Goal: Contribute content: Contribute content

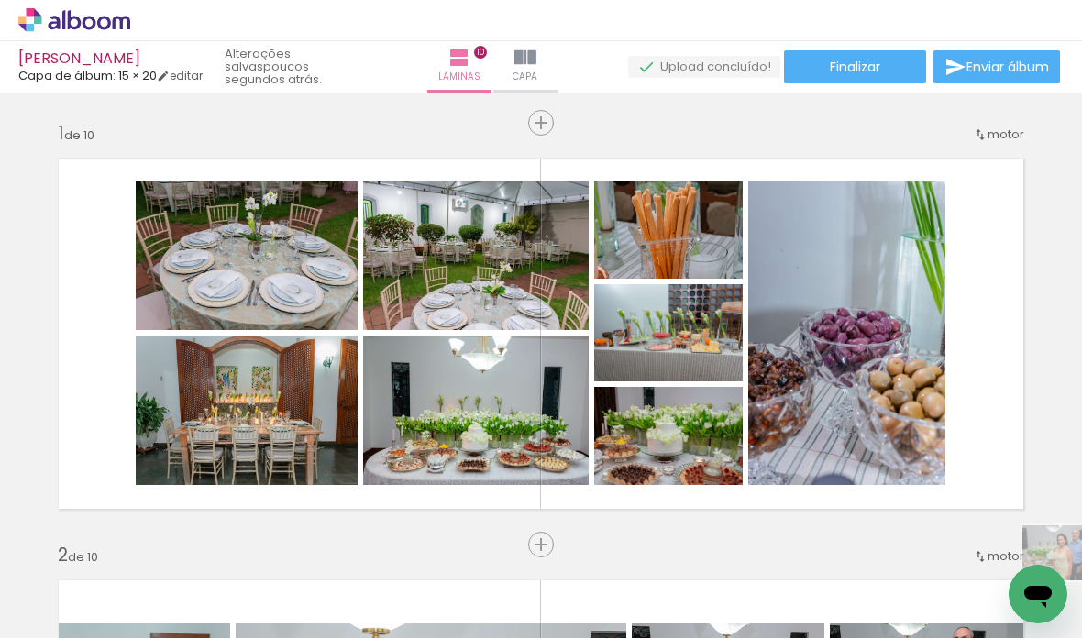
drag, startPoint x: 556, startPoint y: 558, endPoint x: 354, endPoint y: 543, distance: 203.2
click at [156, 543] on iron-horizontal-list at bounding box center [137, 580] width 37 height 115
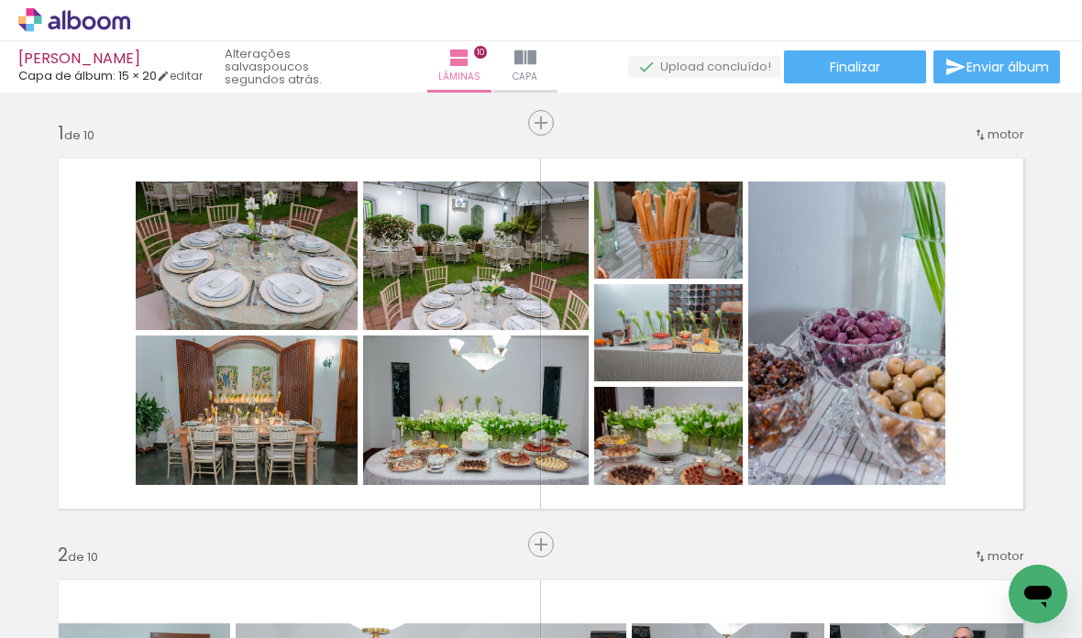
drag, startPoint x: 717, startPoint y: 522, endPoint x: 256, endPoint y: 532, distance: 461.1
drag, startPoint x: 283, startPoint y: 534, endPoint x: 1081, endPoint y: 520, distance: 797.5
drag, startPoint x: 1081, startPoint y: 518, endPoint x: 892, endPoint y: 531, distance: 189.2
drag, startPoint x: 973, startPoint y: 519, endPoint x: 1081, endPoint y: 520, distance: 107.2
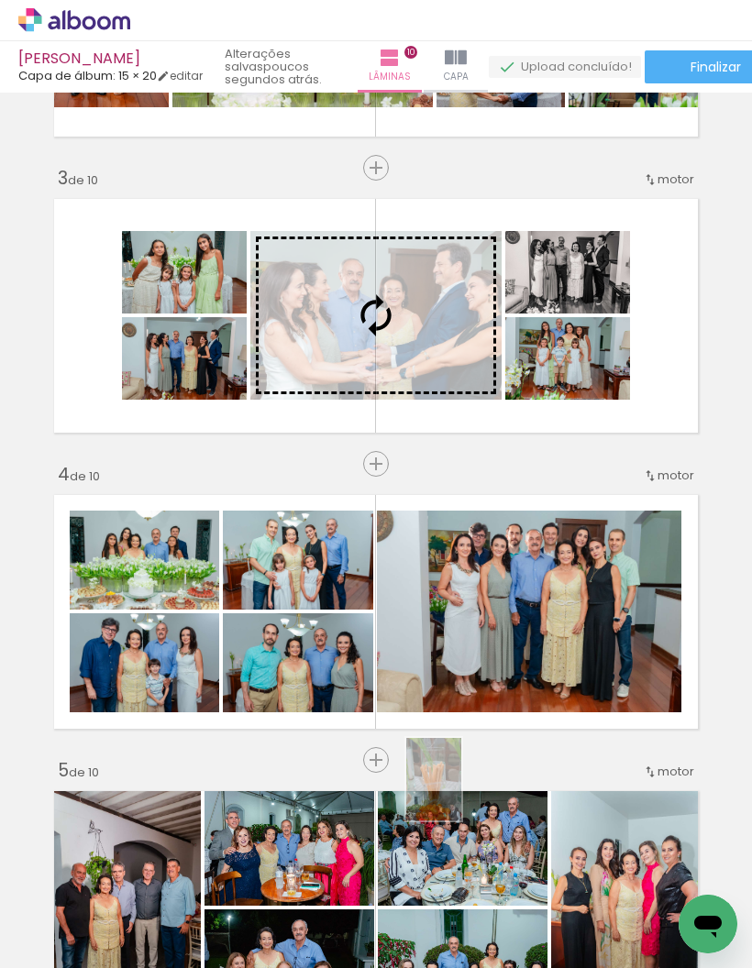
scroll to position [548, 0]
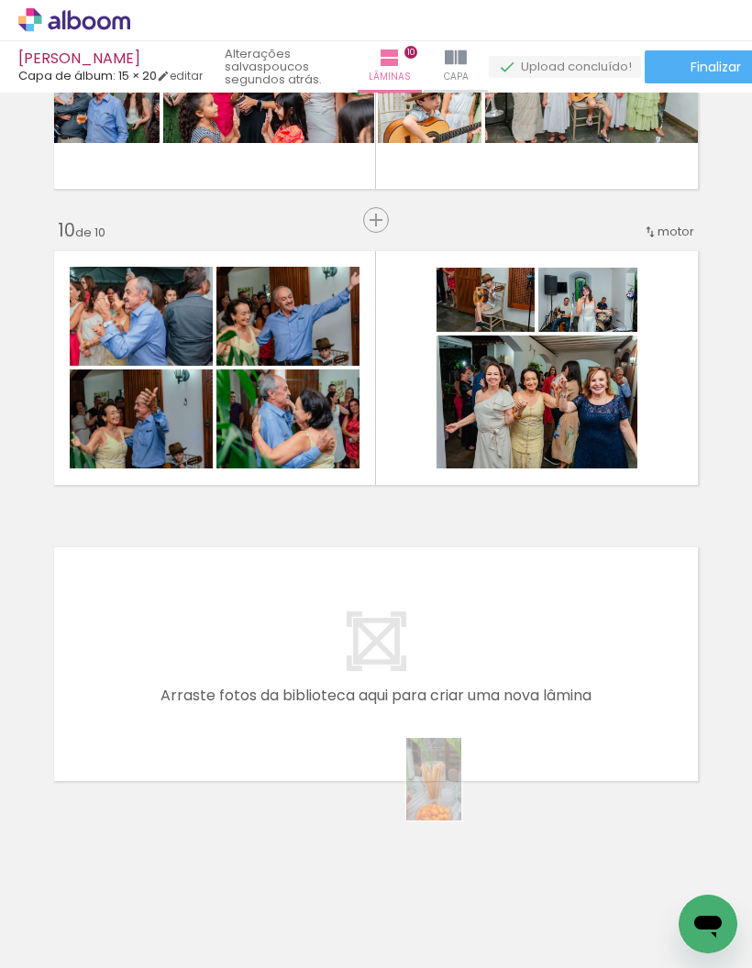
scroll to position [2567, 0]
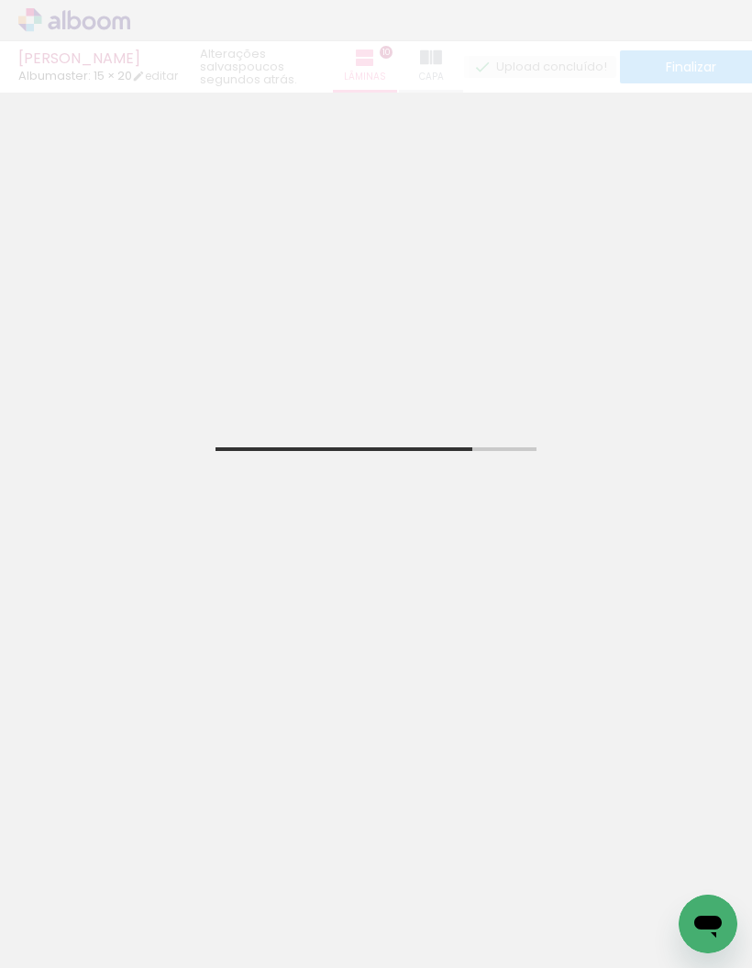
click at [626, 904] on div at bounding box center [600, 906] width 91 height 60
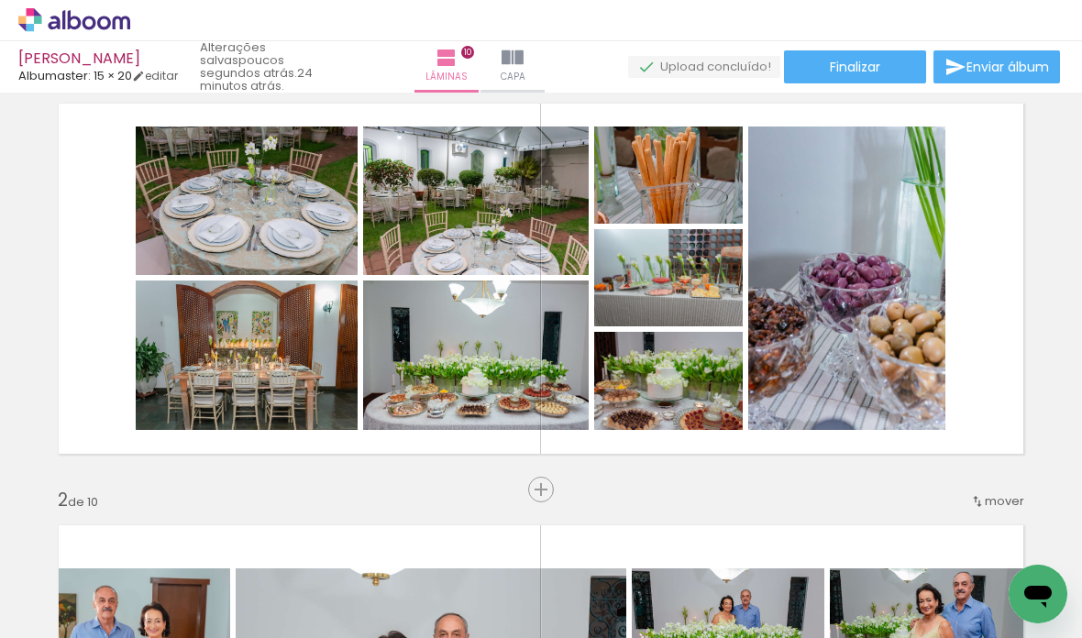
scroll to position [42, 0]
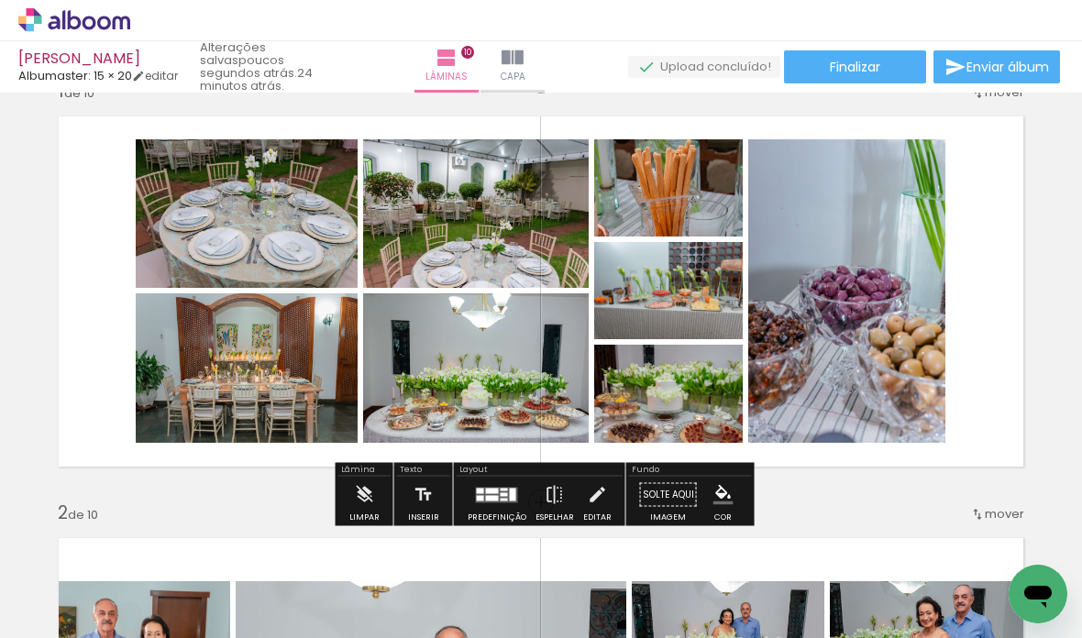
click at [410, 580] on div at bounding box center [424, 576] width 91 height 60
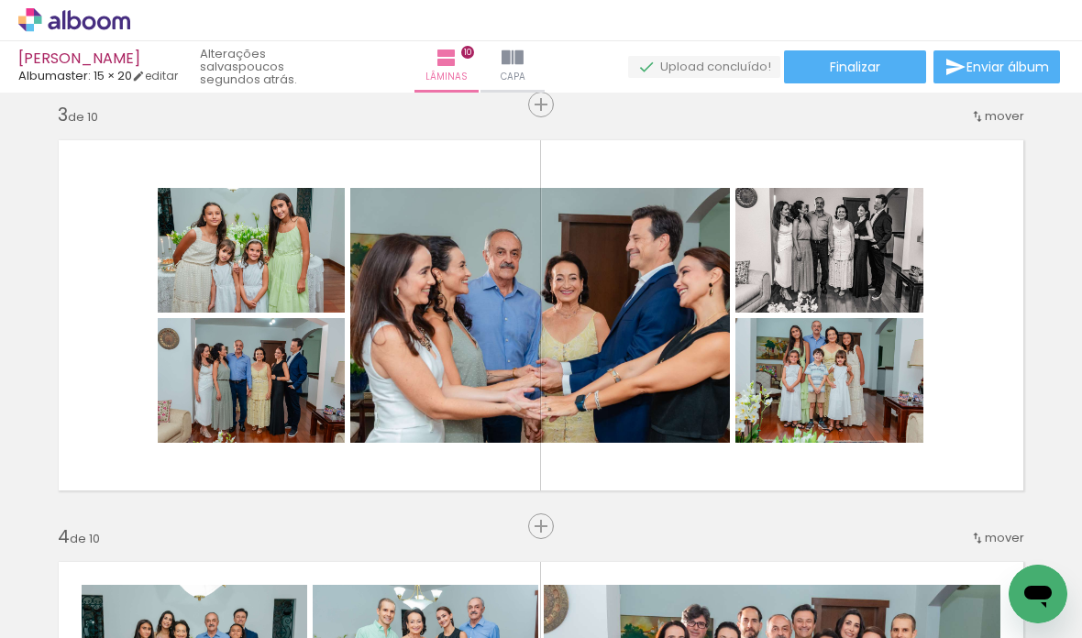
scroll to position [862, 0]
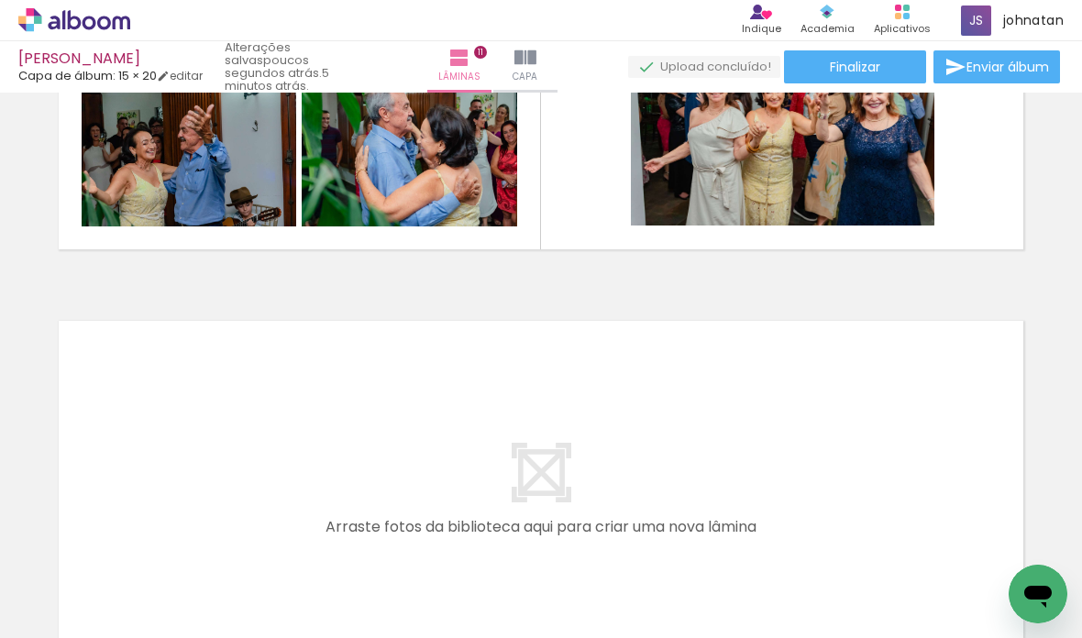
scroll to position [0, 4399]
click at [61, 610] on font "Adicionar" at bounding box center [39, 613] width 55 height 15
click at [0, 0] on input "file" at bounding box center [0, 0] width 0 height 0
click at [67, 617] on font "Fotos" at bounding box center [84, 613] width 34 height 15
click at [0, 0] on input "file" at bounding box center [0, 0] width 0 height 0
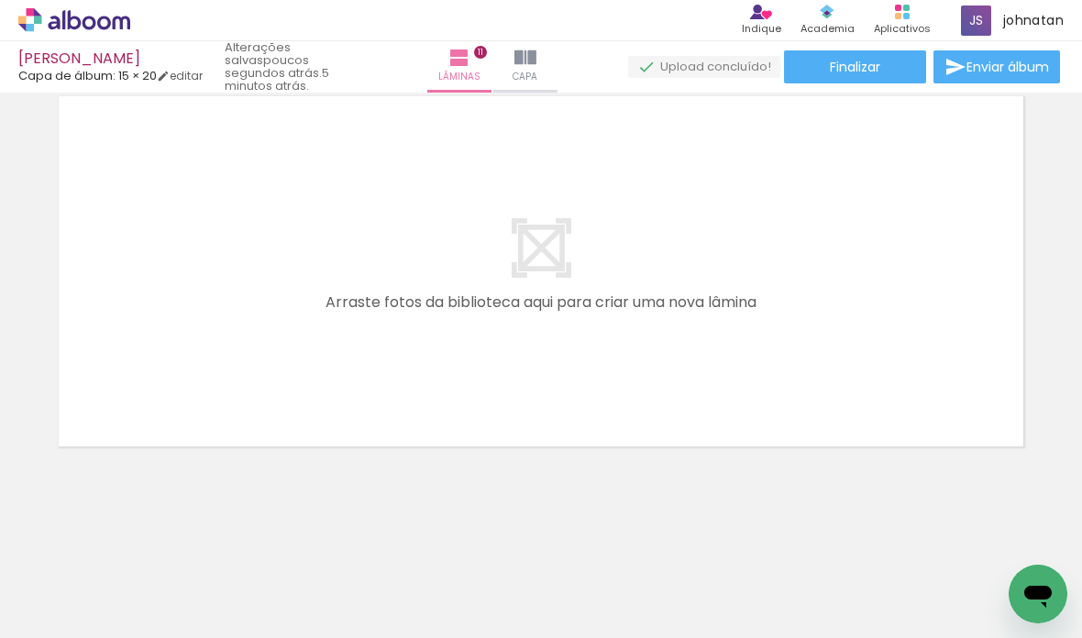
scroll to position [4700, 0]
click at [67, 616] on font "Fotos" at bounding box center [84, 613] width 34 height 15
click at [0, 0] on input "file" at bounding box center [0, 0] width 0 height 0
click at [603, 597] on div at bounding box center [614, 576] width 91 height 60
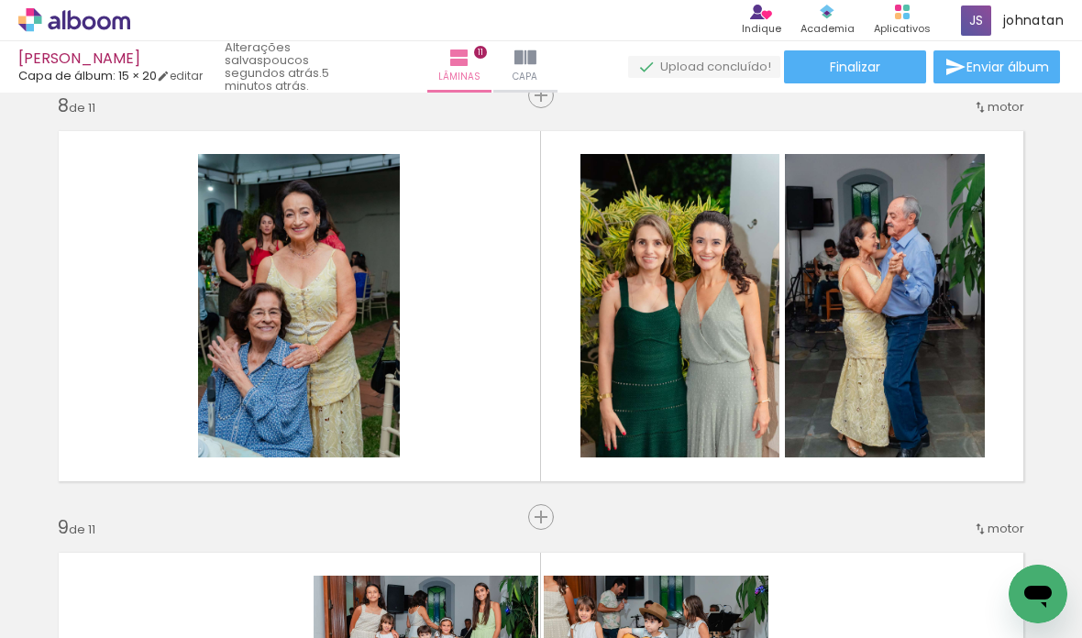
scroll to position [2980, 0]
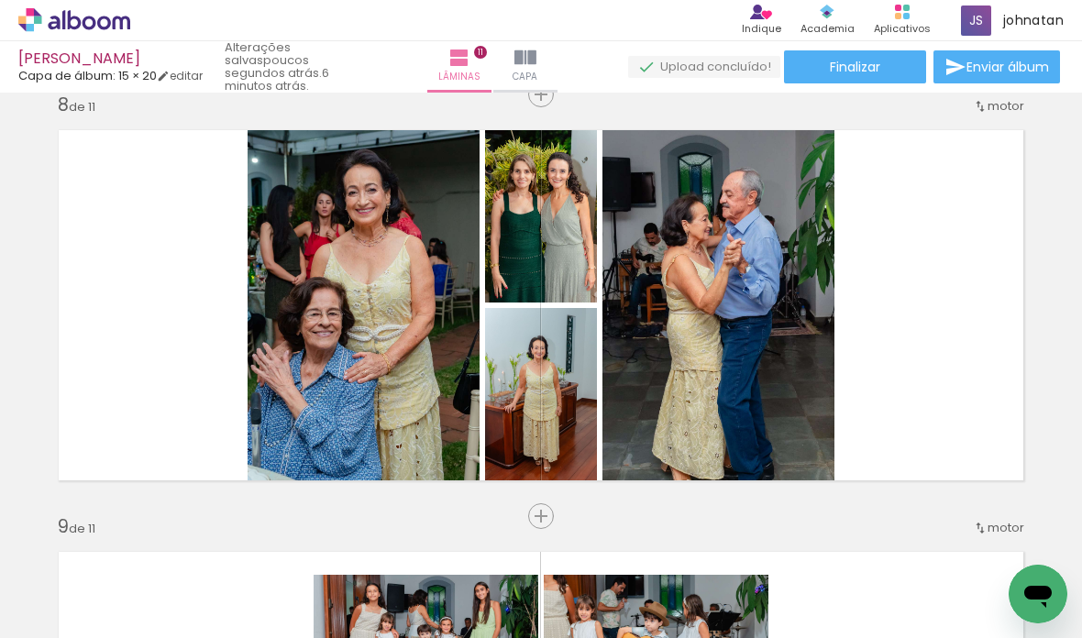
click at [558, 376] on div at bounding box center [540, 400] width 124 height 185
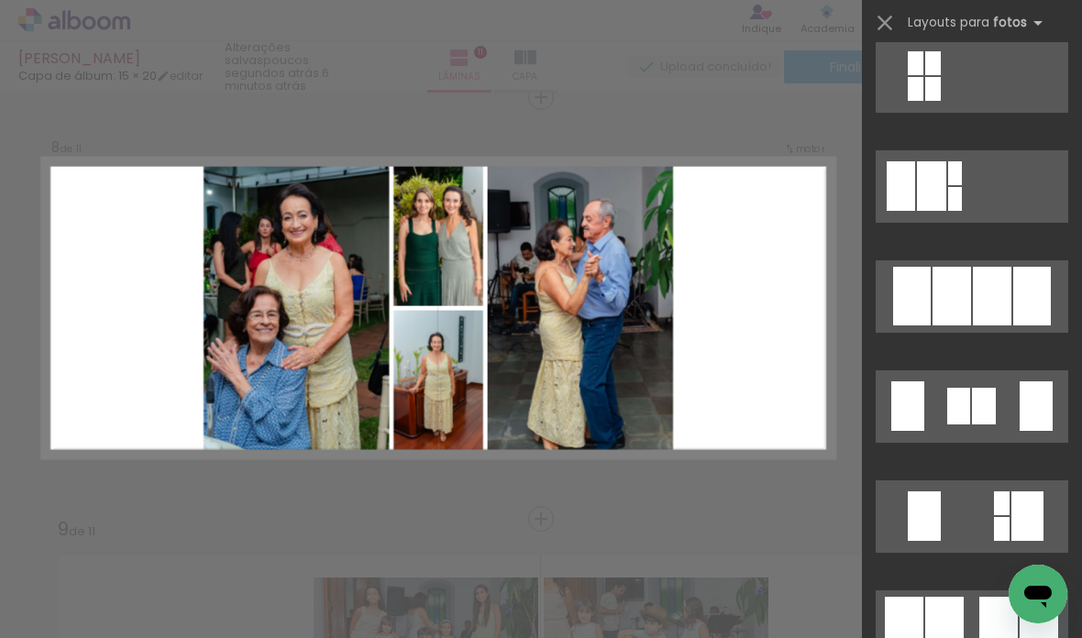
scroll to position [1126, 0]
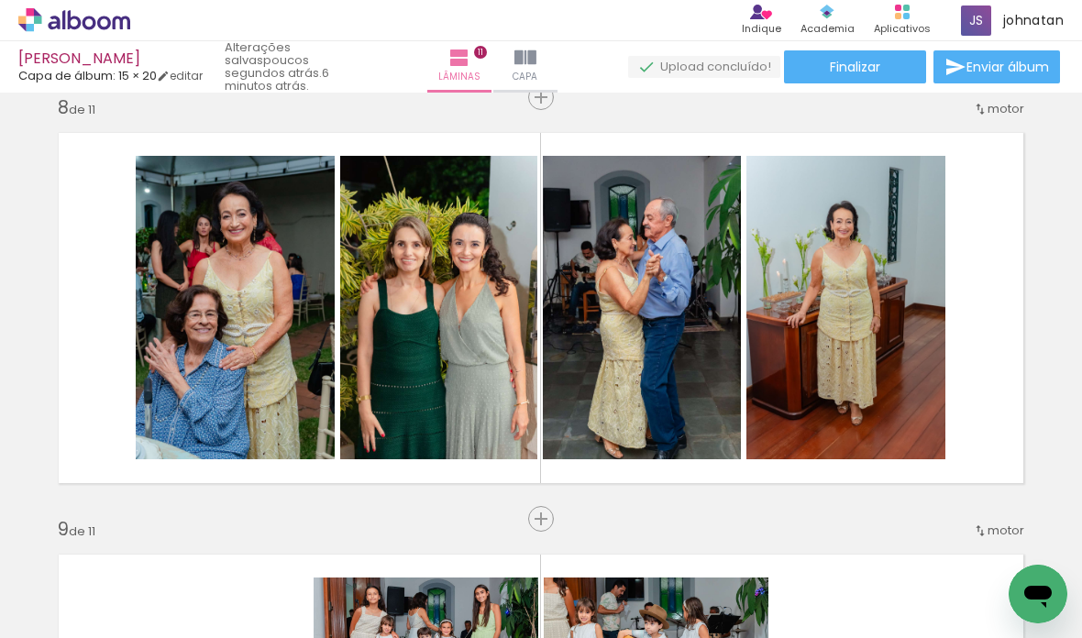
click at [500, 573] on div at bounding box center [517, 576] width 91 height 60
click at [203, 583] on div at bounding box center [216, 576] width 91 height 60
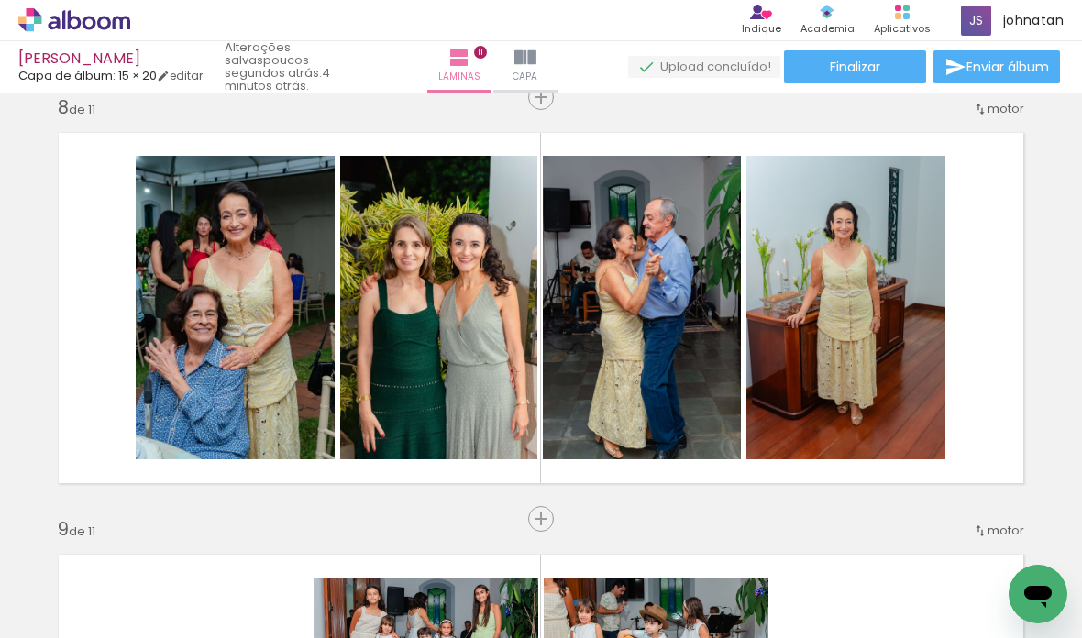
scroll to position [0, 4269]
click at [329, 584] on div at bounding box center [334, 576] width 91 height 60
click at [313, 606] on div at bounding box center [334, 576] width 91 height 60
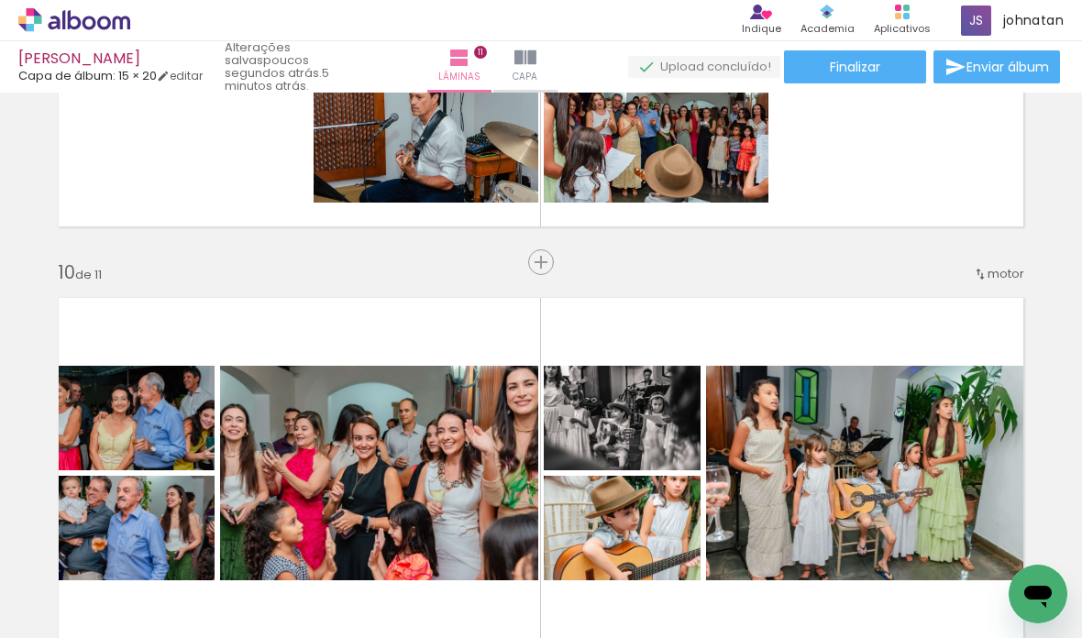
scroll to position [3873, 0]
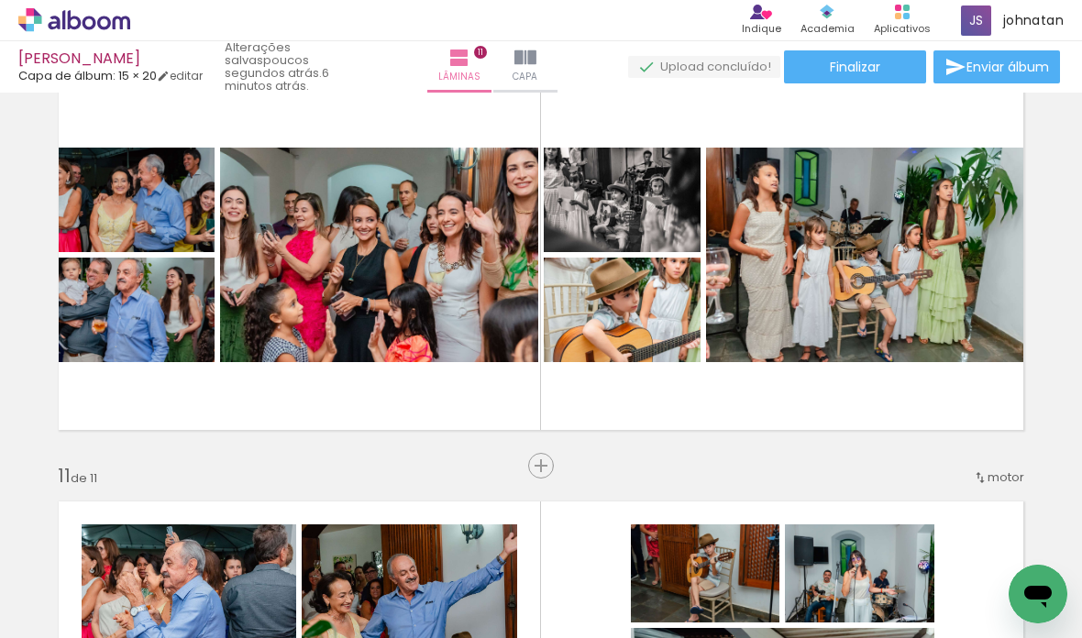
click at [70, 614] on font "Fotos" at bounding box center [84, 613] width 34 height 15
click at [0, 0] on input "file" at bounding box center [0, 0] width 0 height 0
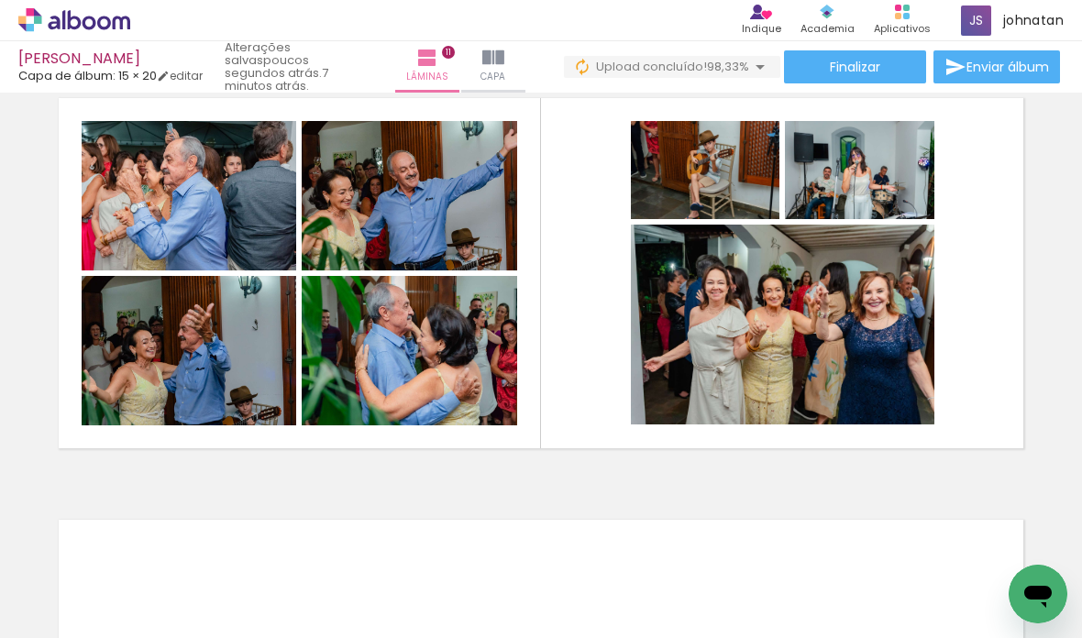
scroll to position [4288, 0]
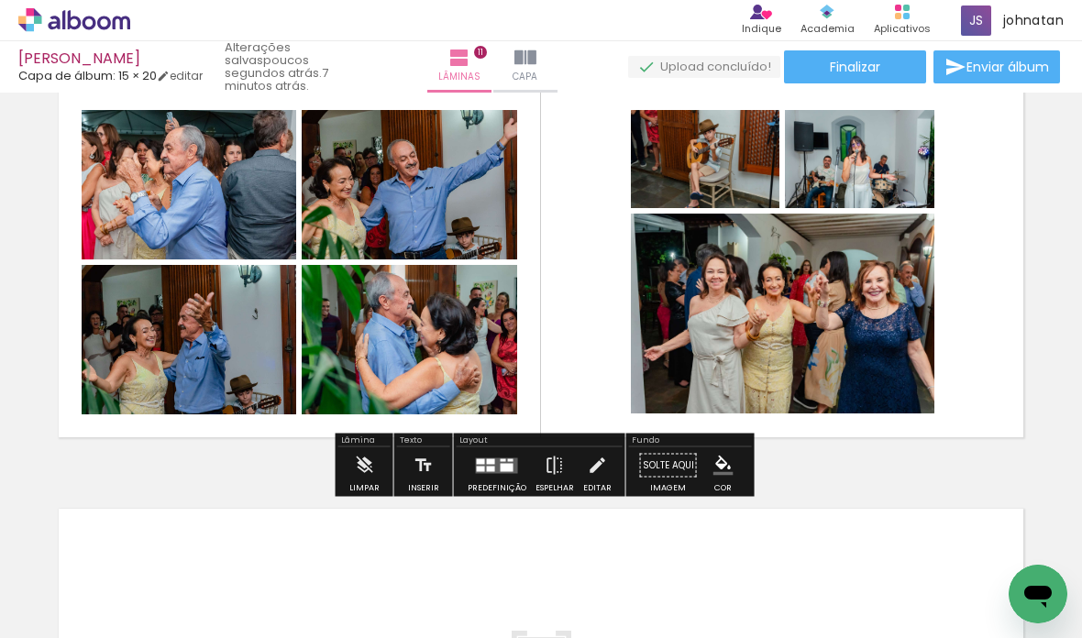
click at [880, 135] on paper-progress at bounding box center [866, 129] width 66 height 29
click at [992, 159] on quentale-layouter at bounding box center [541, 262] width 990 height 376
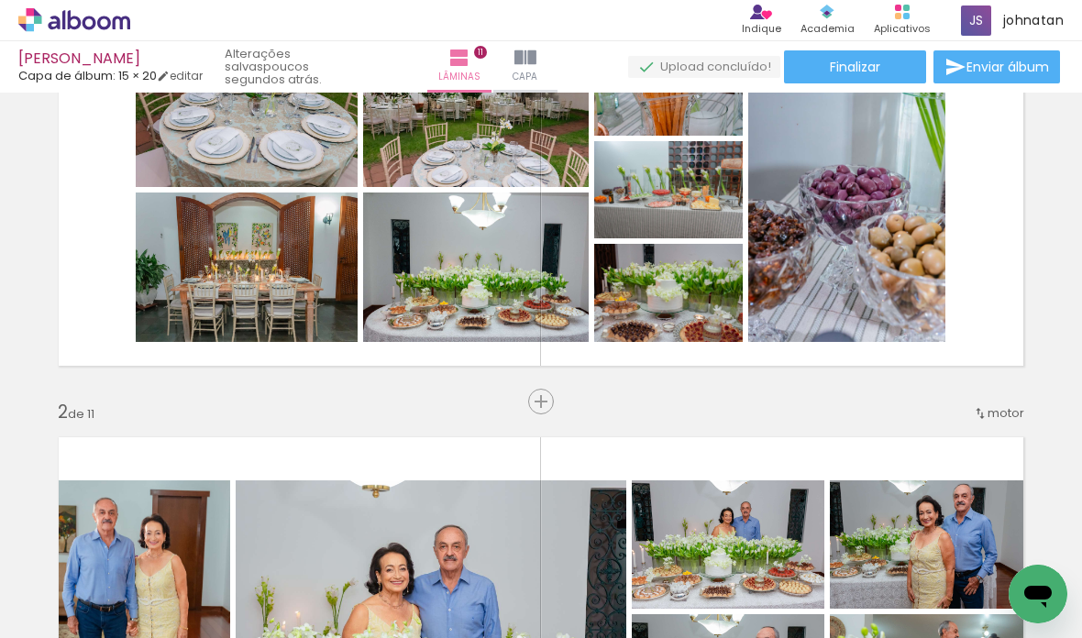
scroll to position [169, 0]
